Goal: Transaction & Acquisition: Purchase product/service

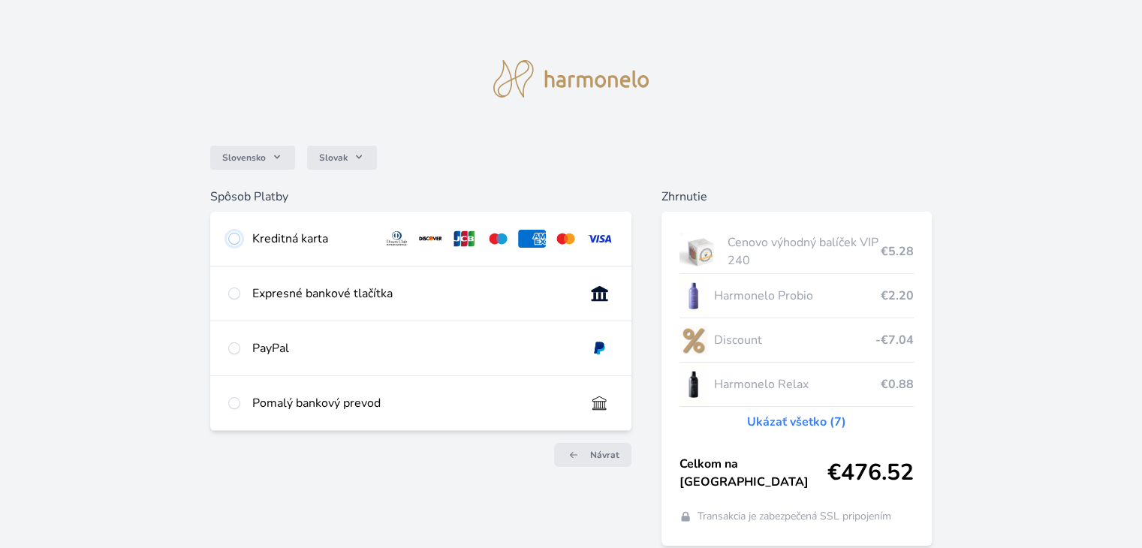
click at [234, 238] on input "radio" at bounding box center [234, 239] width 12 height 12
radio input "true"
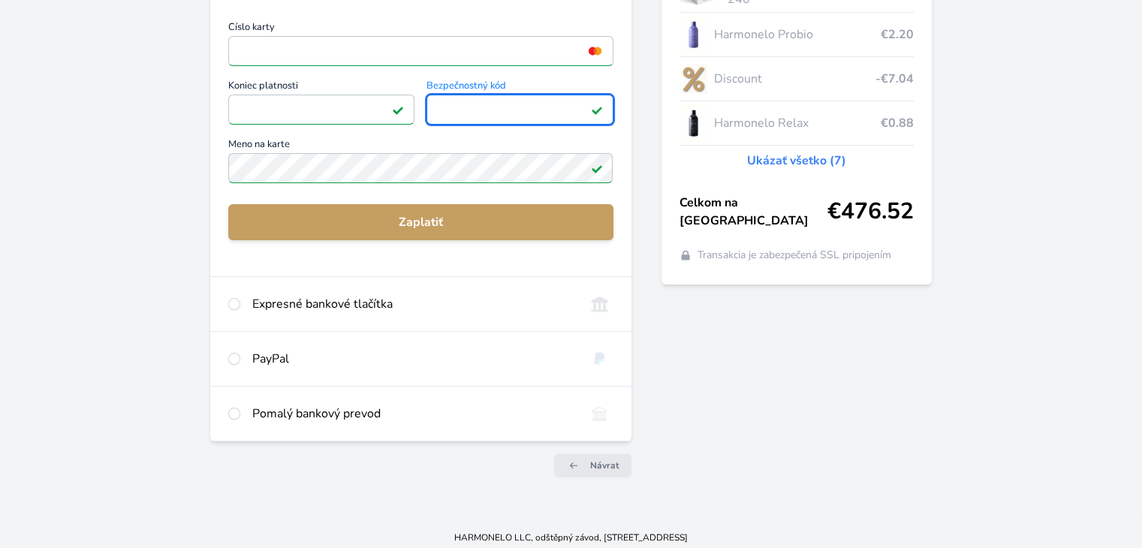
scroll to position [268, 0]
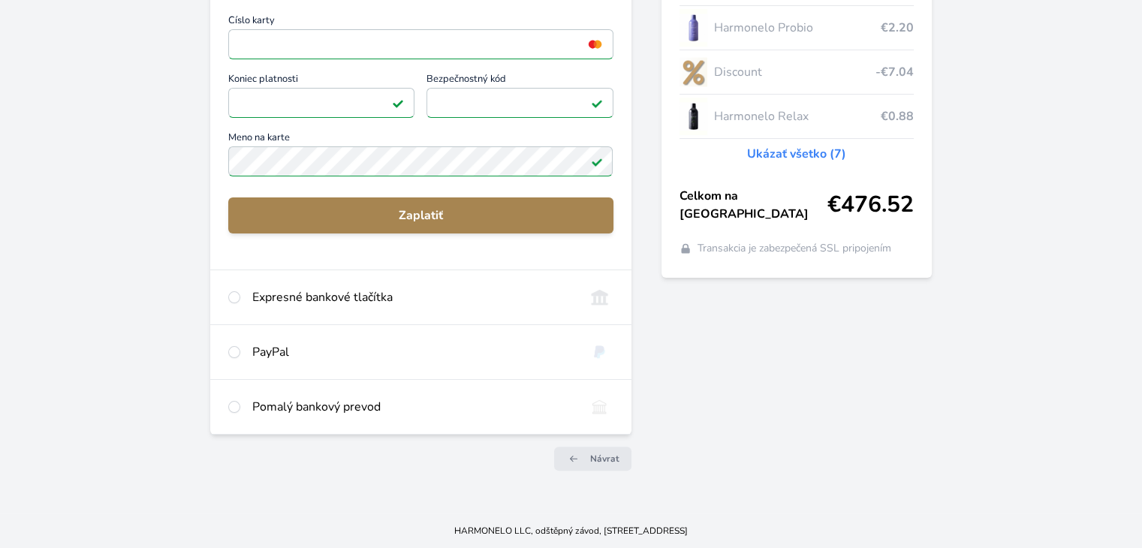
click at [424, 213] on span "Zaplatiť" at bounding box center [420, 215] width 360 height 18
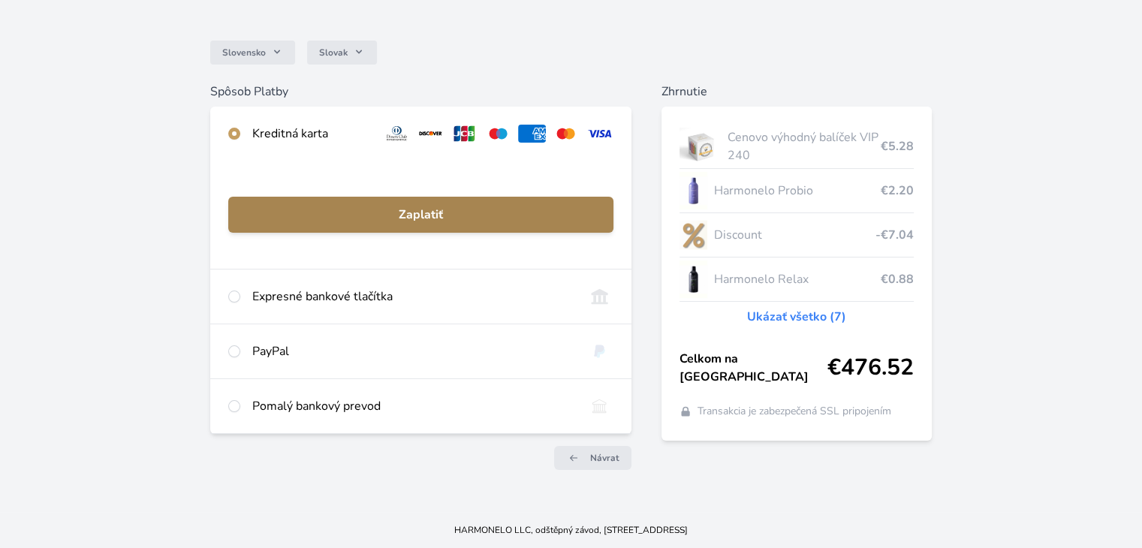
scroll to position [105, 0]
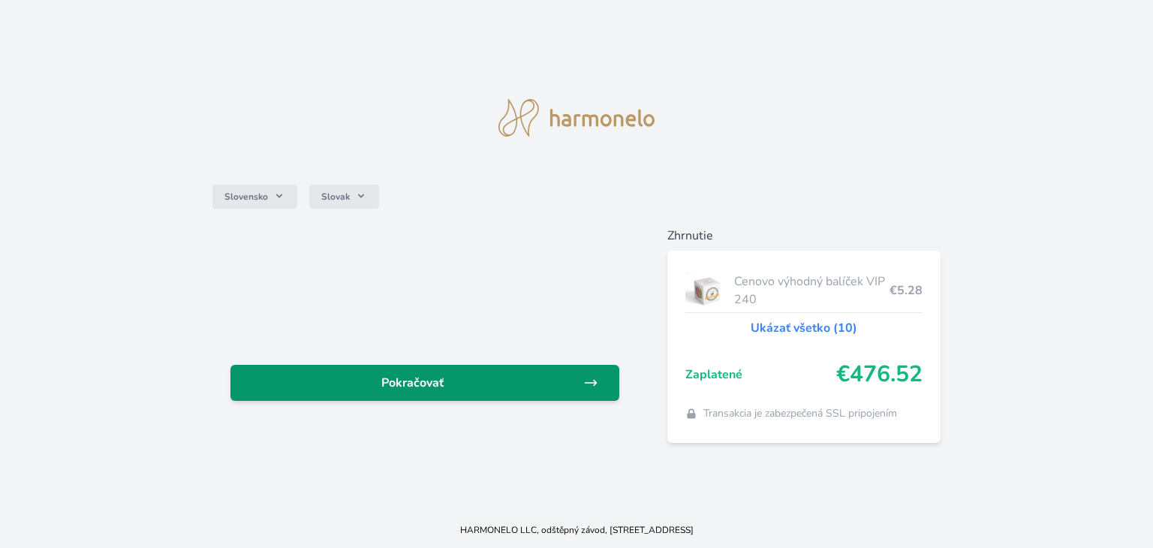
click at [426, 375] on span "Pokračovať" at bounding box center [413, 383] width 341 height 18
